Goal: Task Accomplishment & Management: Manage account settings

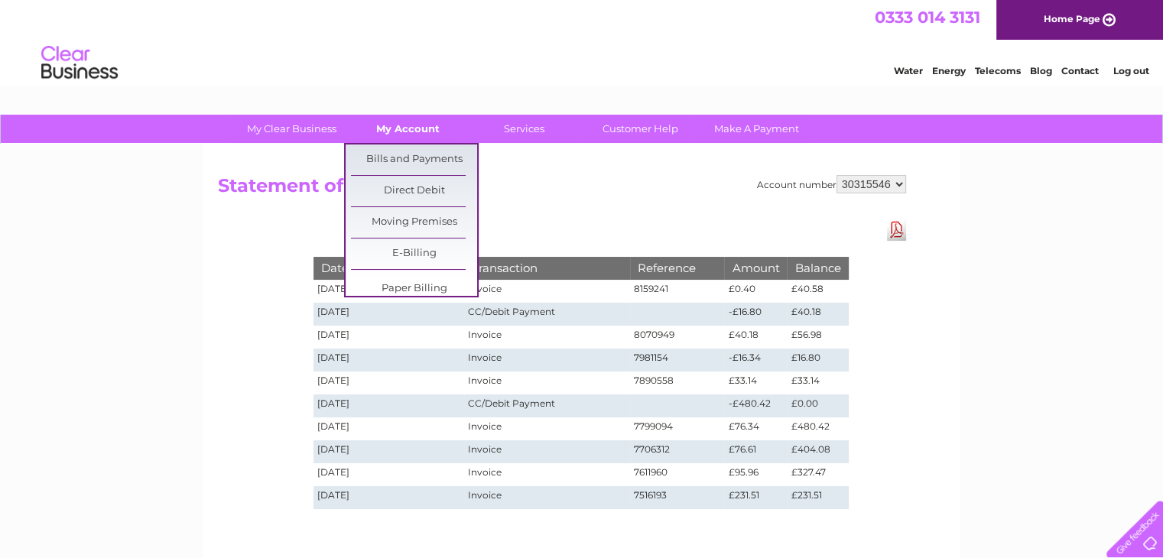
click at [401, 131] on link "My Account" at bounding box center [408, 129] width 126 height 28
click at [414, 160] on link "Bills and Payments" at bounding box center [414, 160] width 126 height 31
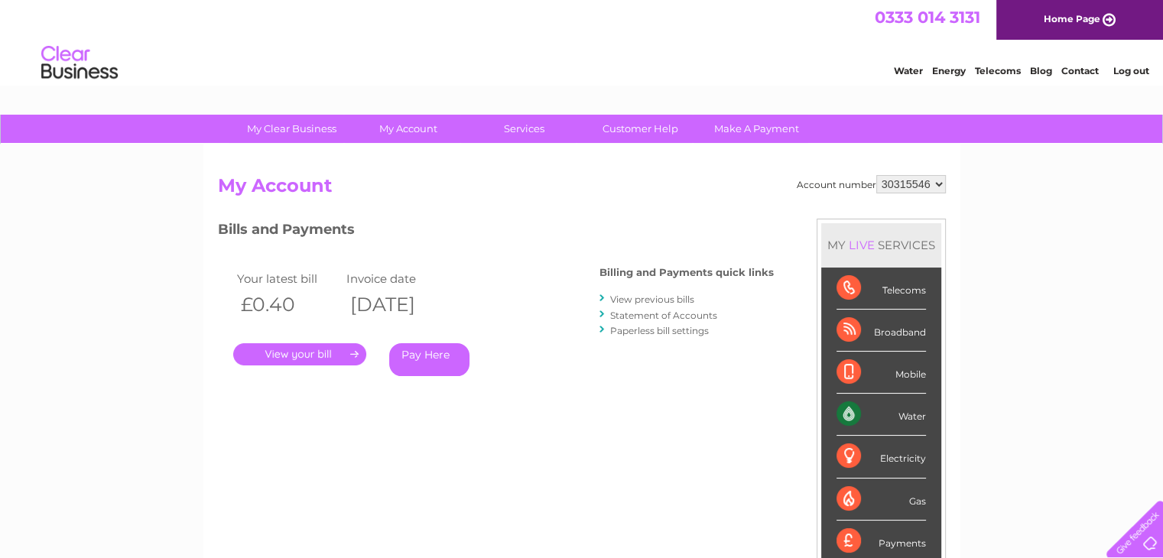
click at [667, 298] on link "View previous bills" at bounding box center [652, 299] width 84 height 11
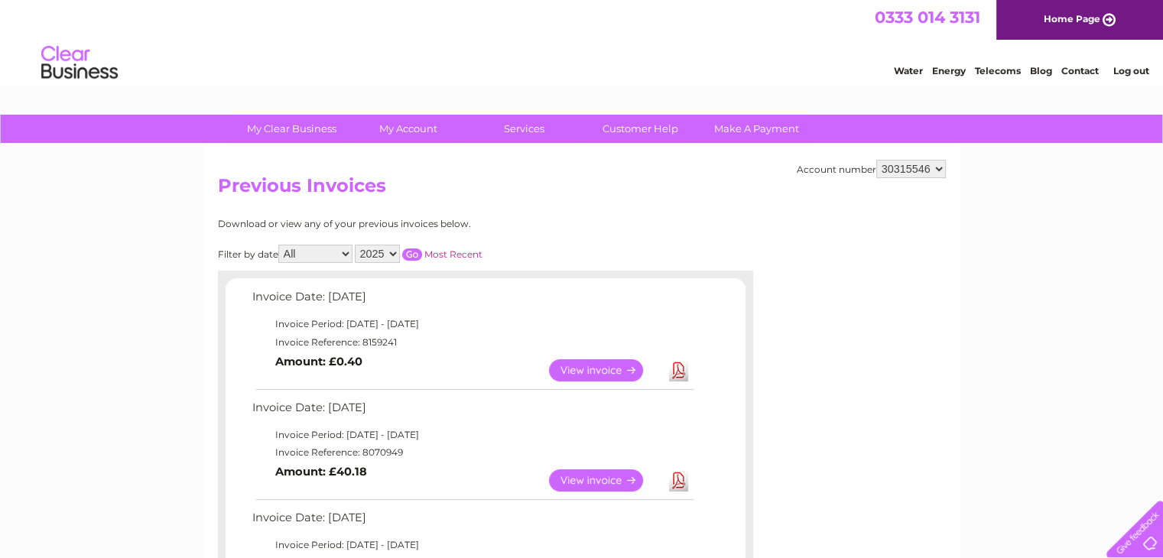
click at [671, 371] on link "Download" at bounding box center [678, 370] width 19 height 22
